Goal: Obtain resource: Download file/media

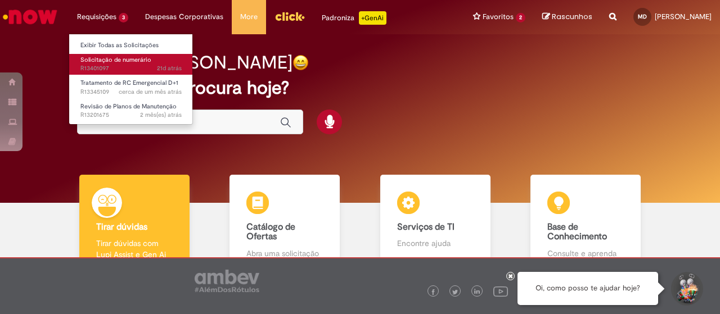
click at [116, 58] on span "Solicitação de numerário" at bounding box center [115, 60] width 71 height 8
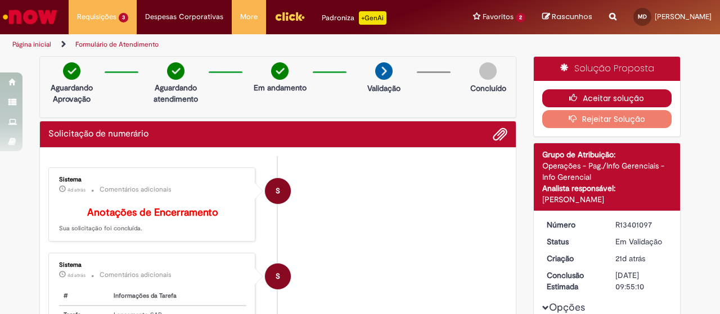
click at [590, 94] on button "Aceitar solução" at bounding box center [607, 98] width 130 height 18
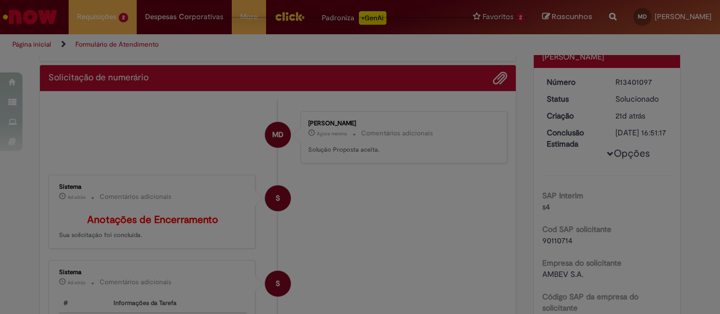
scroll to position [112, 0]
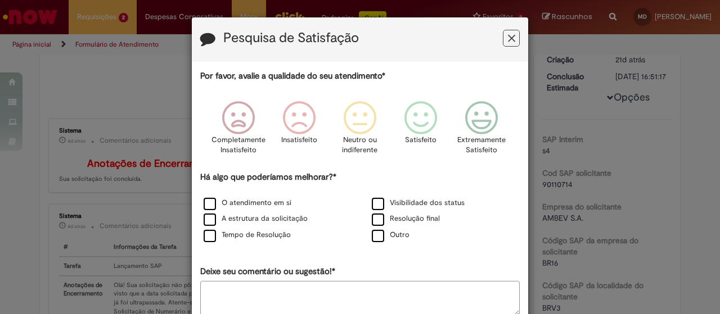
click at [512, 41] on button "Feedback" at bounding box center [511, 38] width 17 height 17
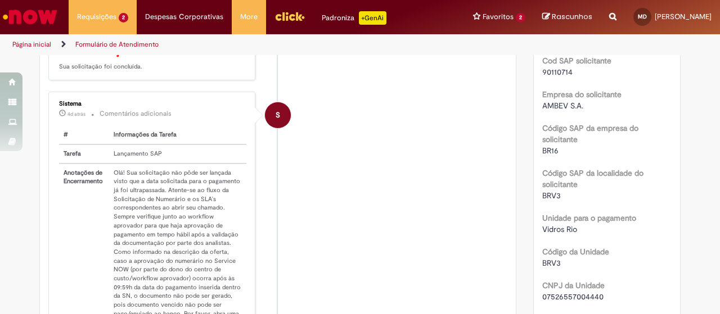
scroll to position [0, 0]
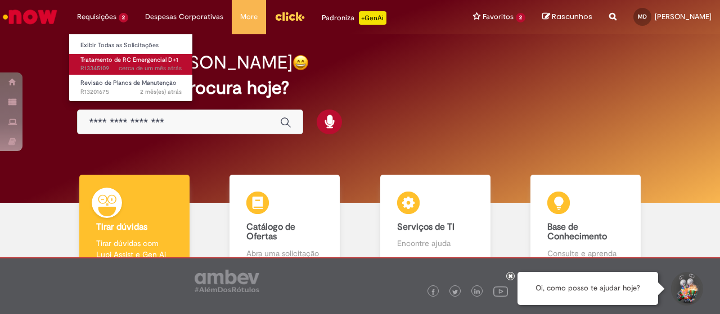
click at [123, 60] on span "Tratamento de RC Emergencial D+1" at bounding box center [129, 60] width 98 height 8
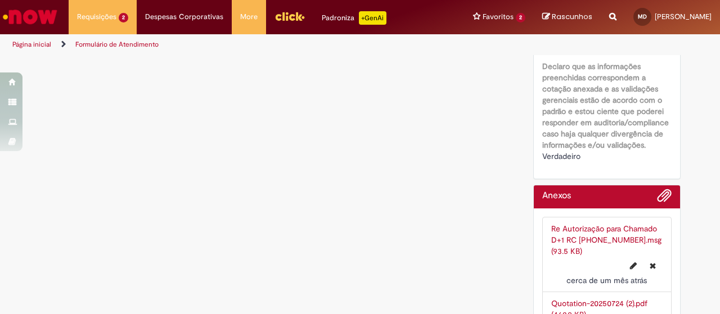
scroll to position [345, 0]
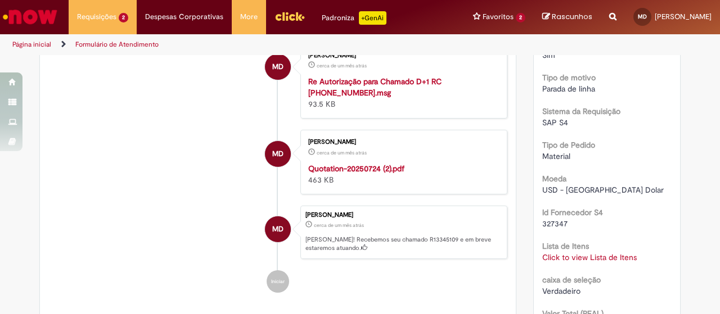
click at [328, 173] on strong "Quotation-20250724 (2).pdf" at bounding box center [356, 169] width 96 height 10
